Goal: Information Seeking & Learning: Learn about a topic

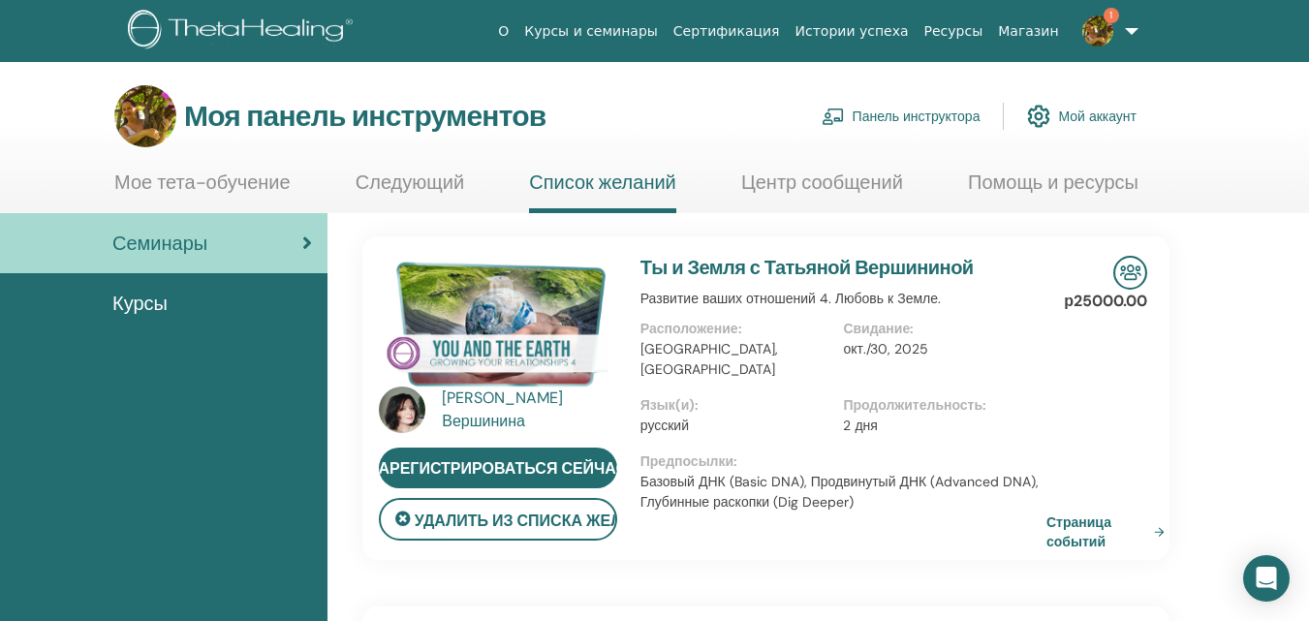
click at [229, 182] on font "Мое тета-обучение" at bounding box center [202, 182] width 176 height 25
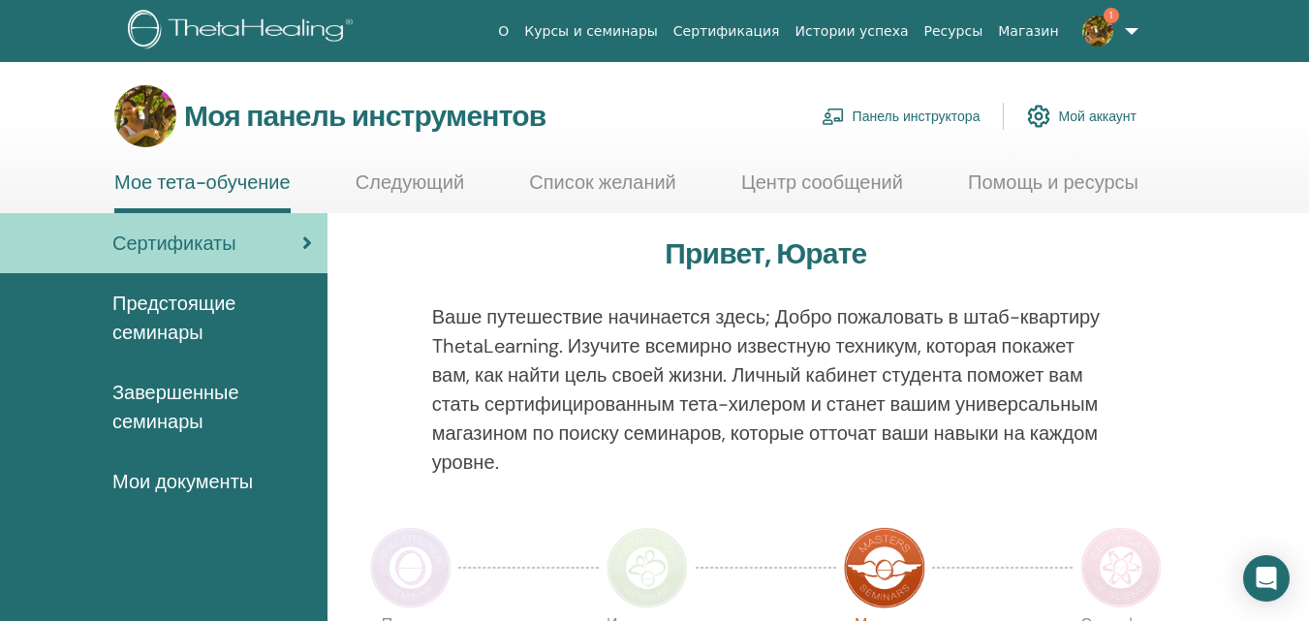
click at [189, 490] on font "Мои документы" at bounding box center [182, 481] width 140 height 25
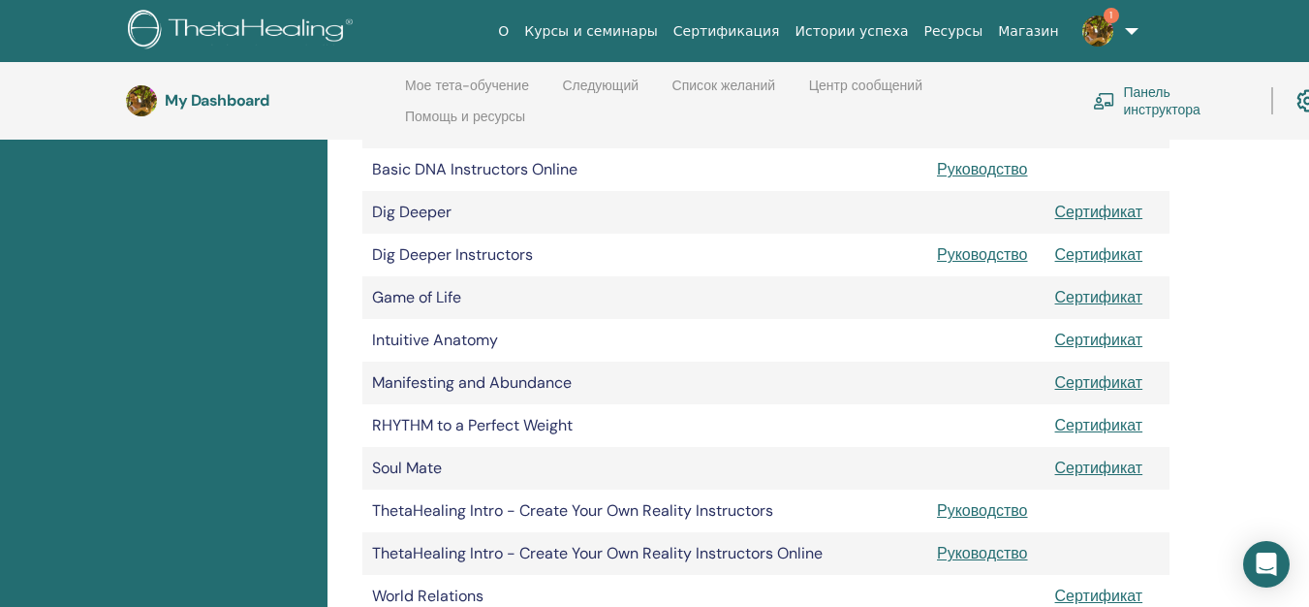
scroll to position [605, 0]
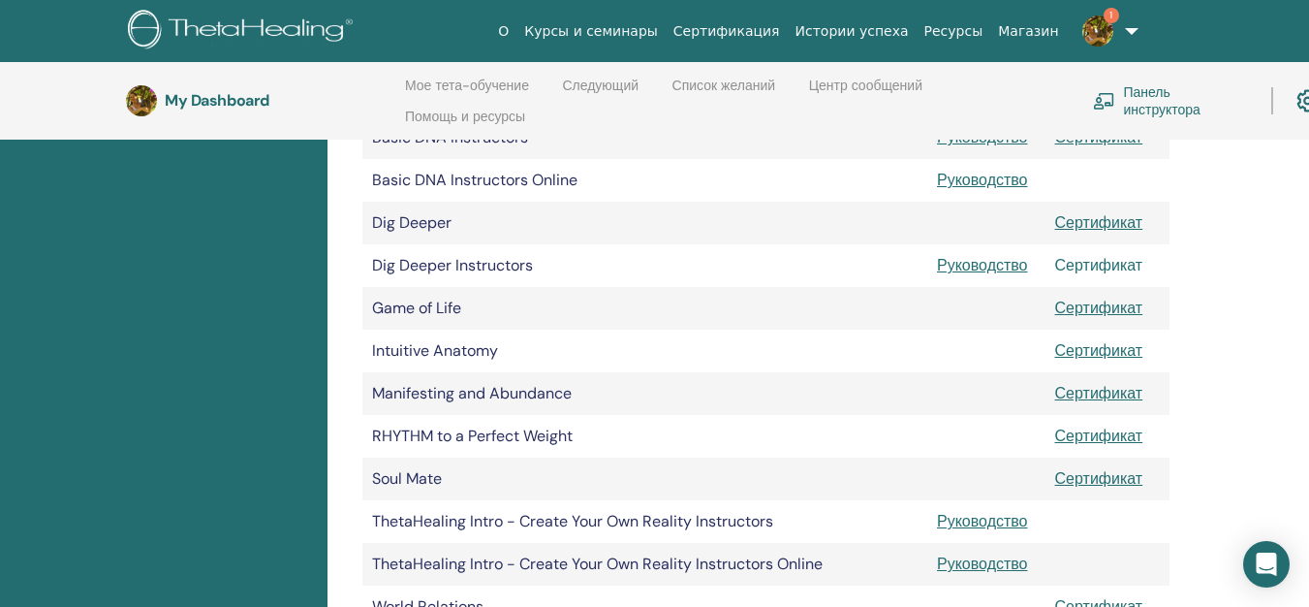
click at [1124, 268] on link "Сертификат" at bounding box center [1099, 265] width 88 height 20
click at [993, 265] on link "Руководство" at bounding box center [982, 265] width 91 height 20
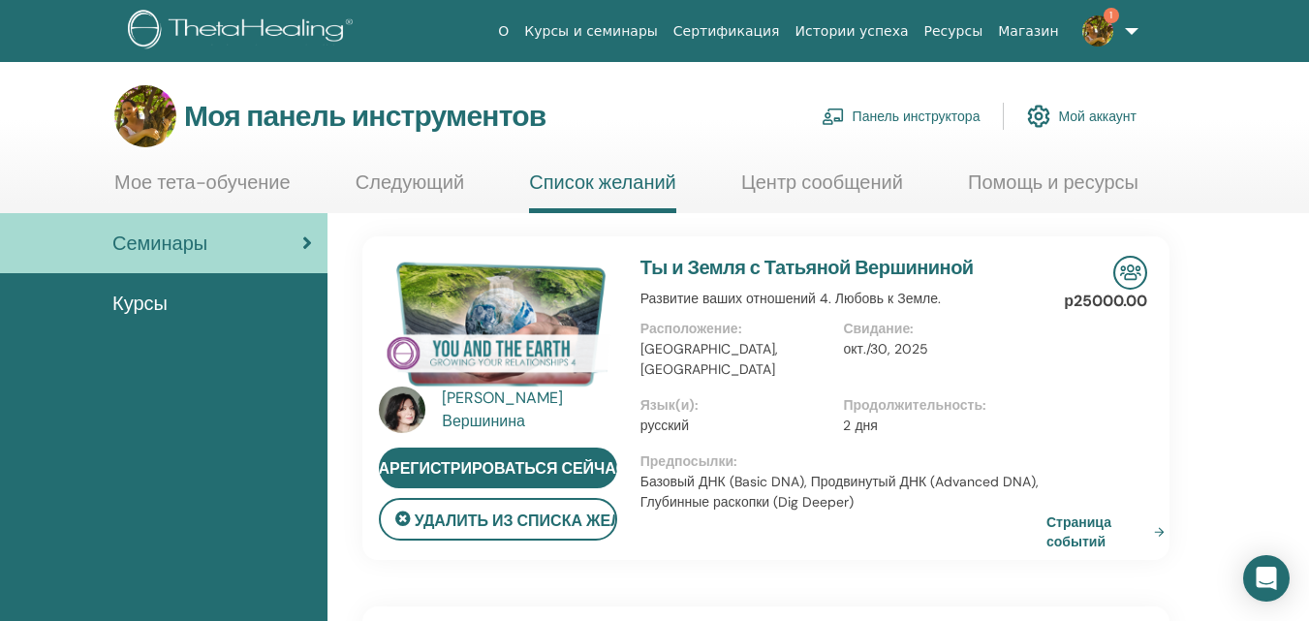
click at [228, 182] on font "Мое тета-обучение" at bounding box center [202, 182] width 176 height 25
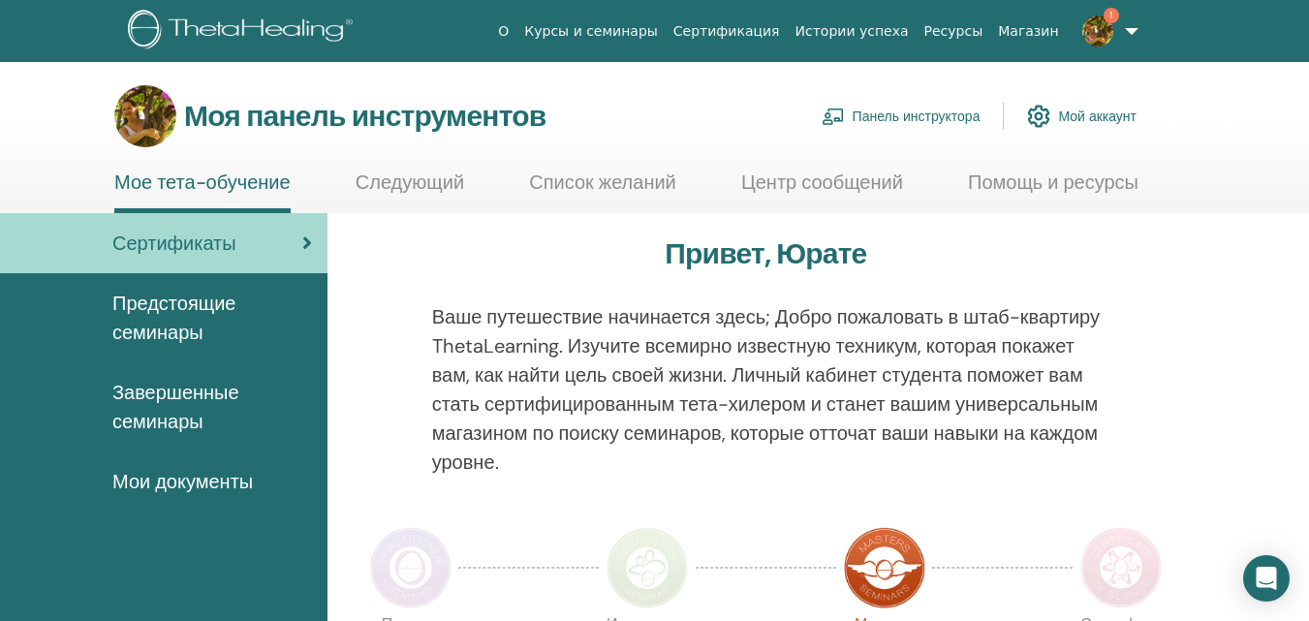
click at [904, 113] on font "Панель инструктора" at bounding box center [917, 117] width 128 height 17
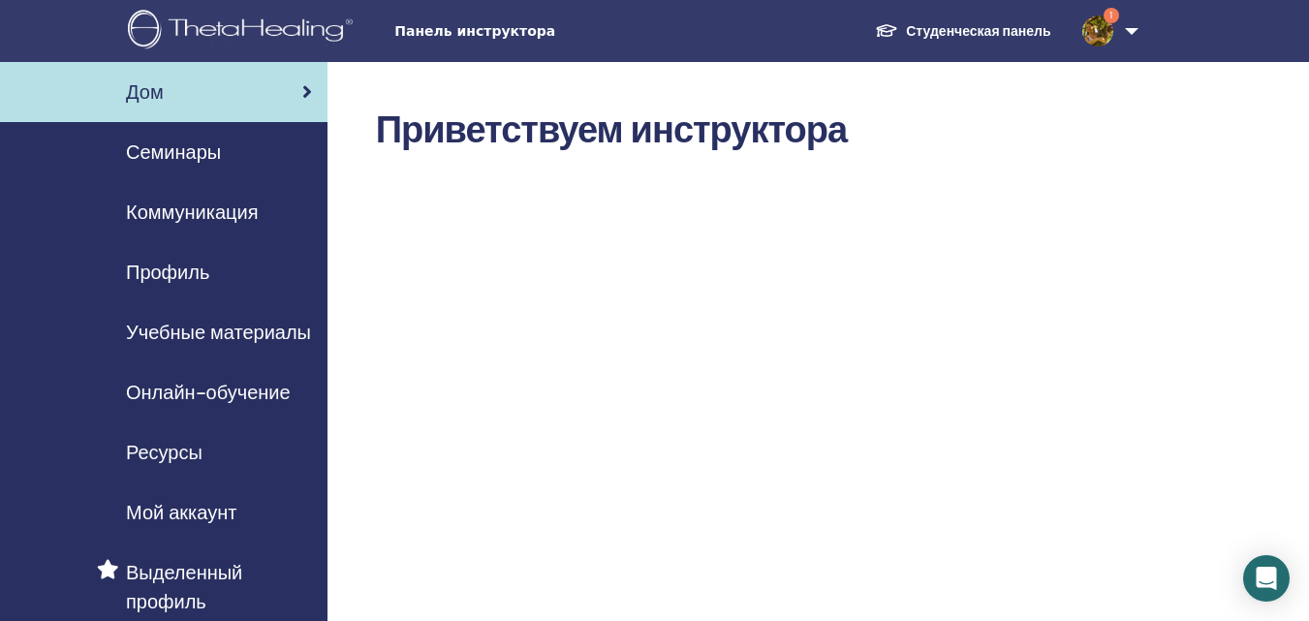
click at [245, 391] on font "Онлайн-обучение" at bounding box center [208, 392] width 165 height 25
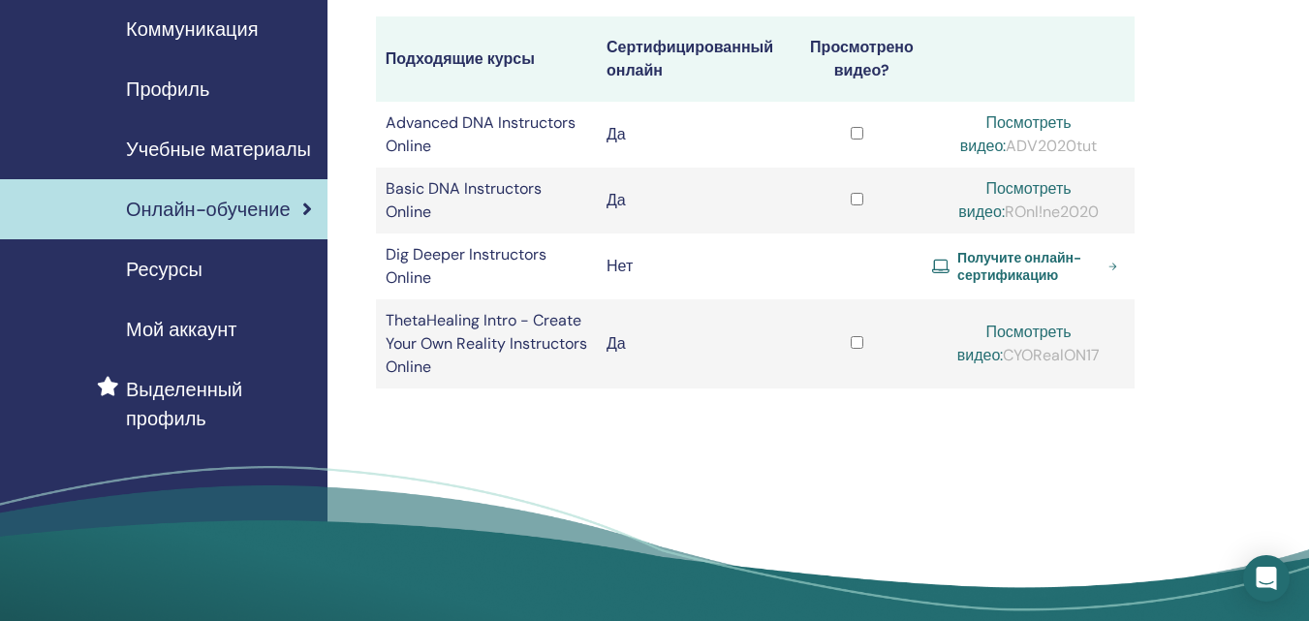
scroll to position [190, 0]
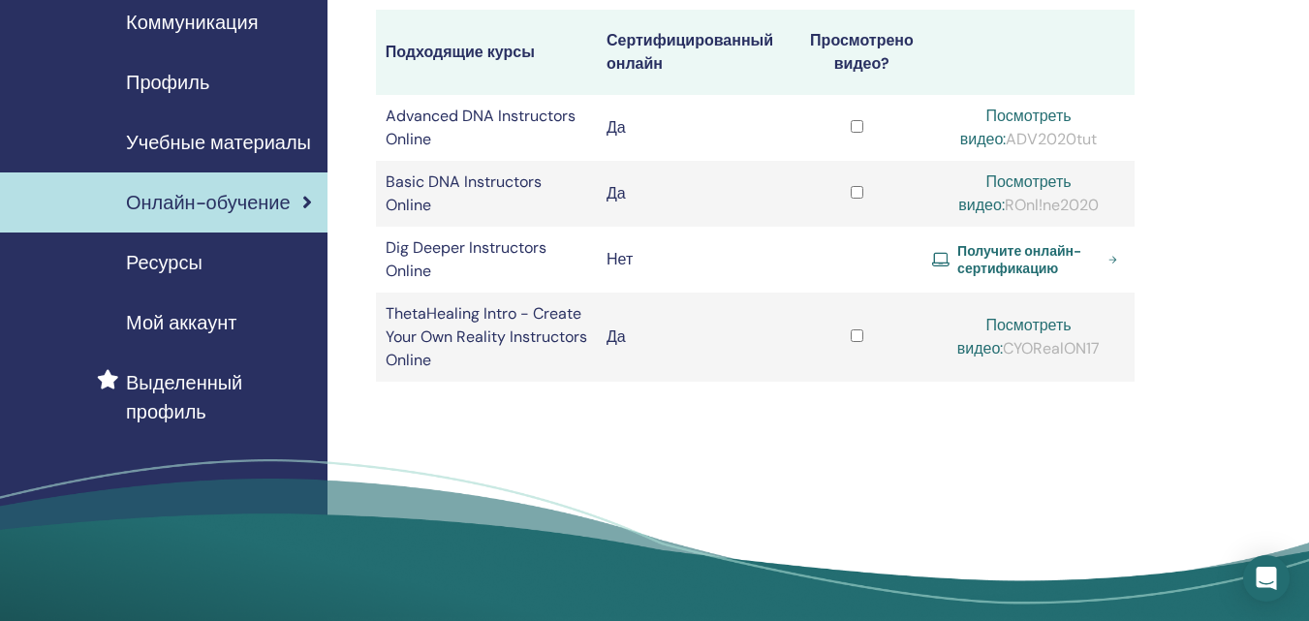
click at [1013, 261] on span "Получите онлайн-сертификацию" at bounding box center [1028, 259] width 143 height 35
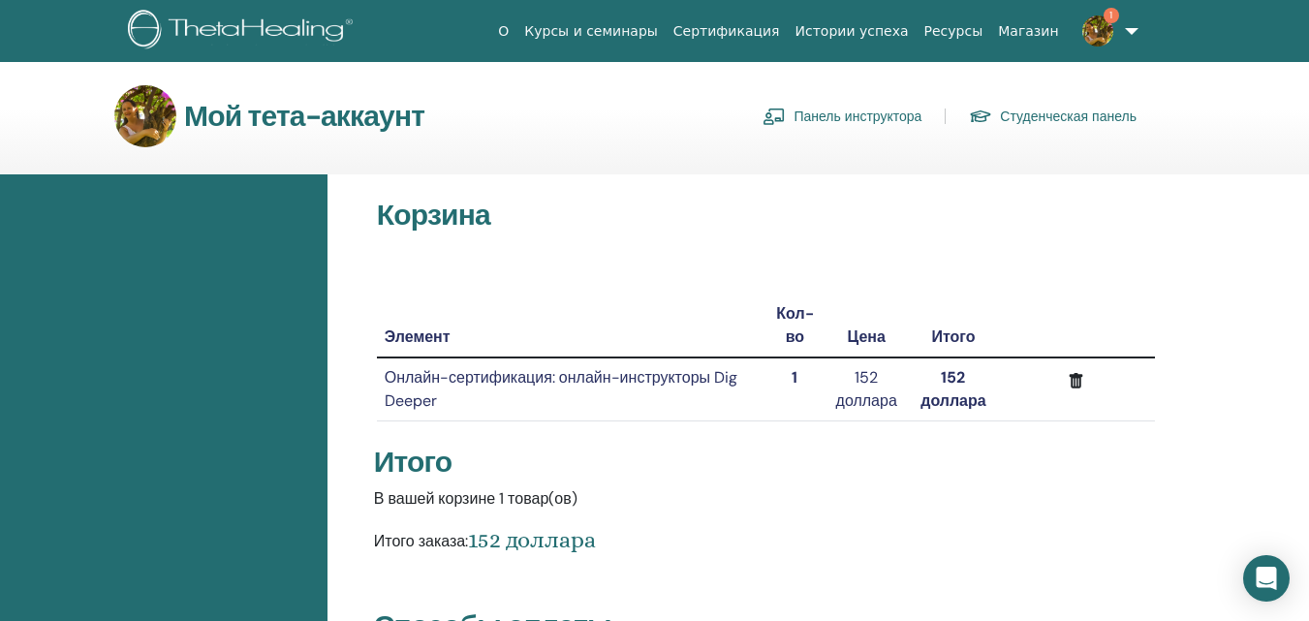
click at [1102, 34] on img at bounding box center [1097, 31] width 31 height 31
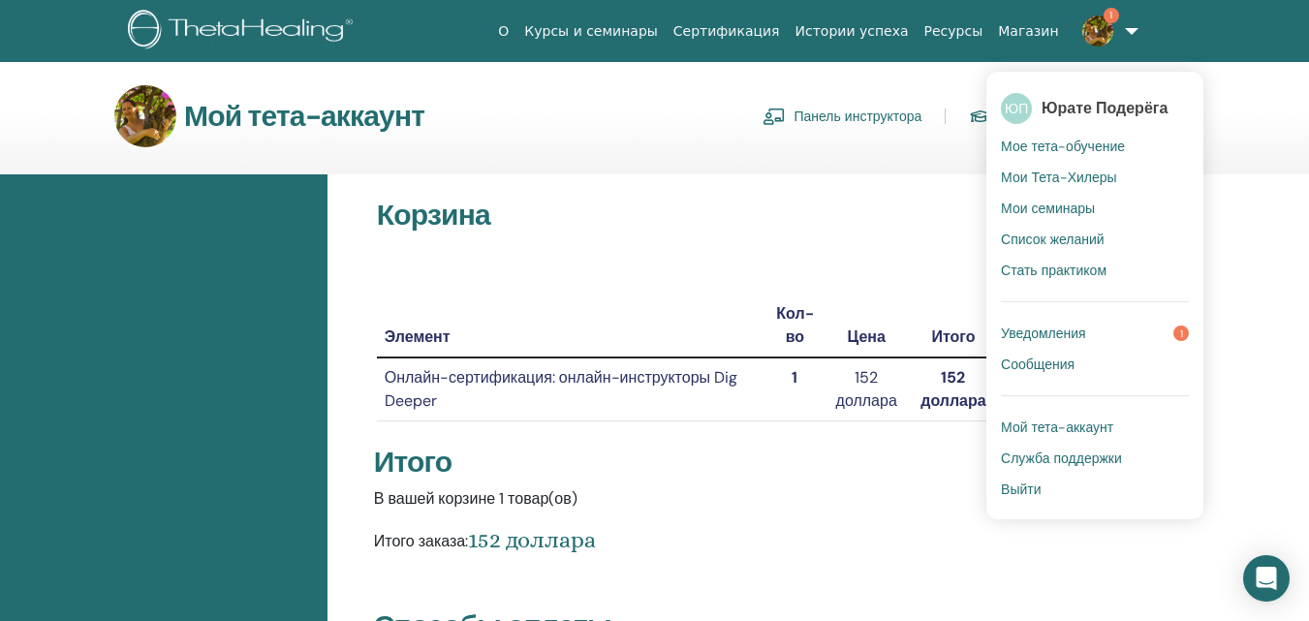
click at [1064, 331] on font "Уведомления" at bounding box center [1043, 333] width 85 height 17
